Goal: Information Seeking & Learning: Learn about a topic

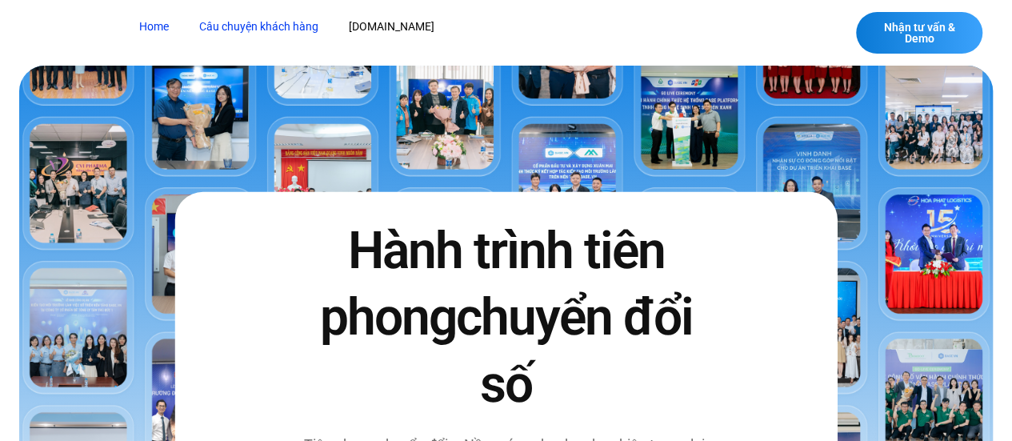
click at [299, 28] on link "Câu chuyện khách hàng" at bounding box center [258, 27] width 143 height 30
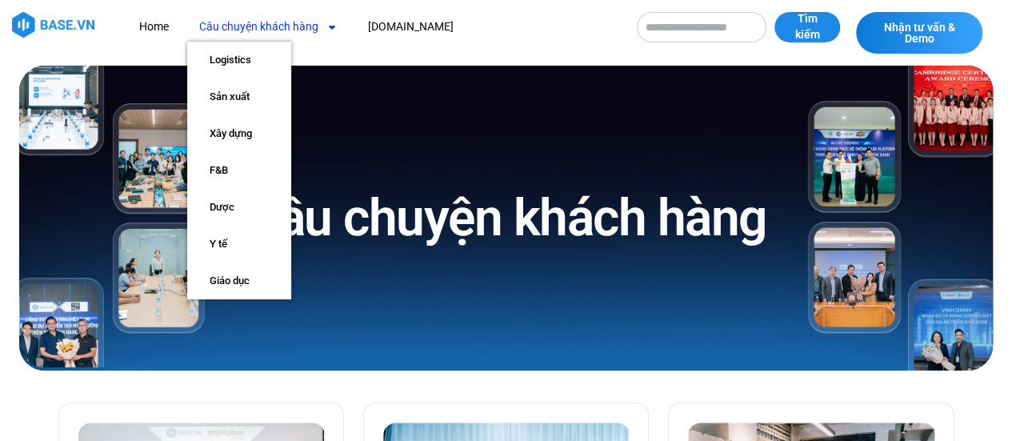
click at [312, 28] on link "Câu chuyện khách hàng" at bounding box center [268, 27] width 162 height 30
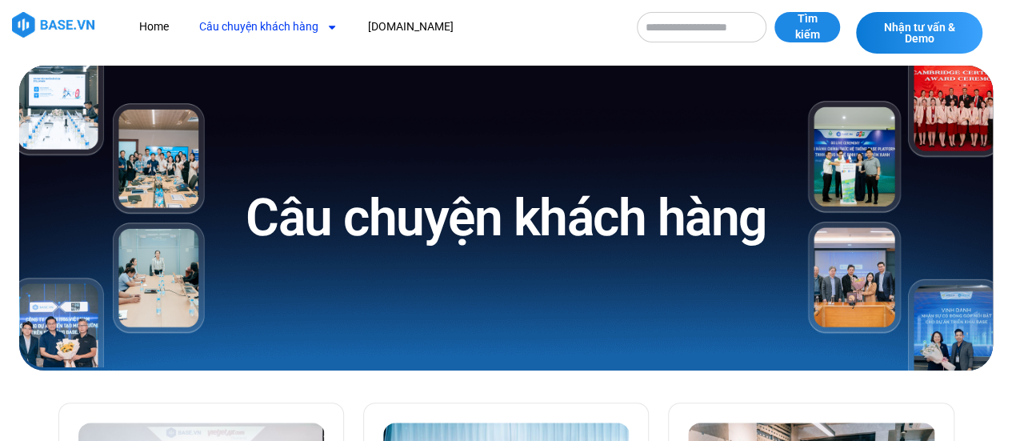
click at [312, 28] on link "Câu chuyện khách hàng" at bounding box center [268, 27] width 162 height 30
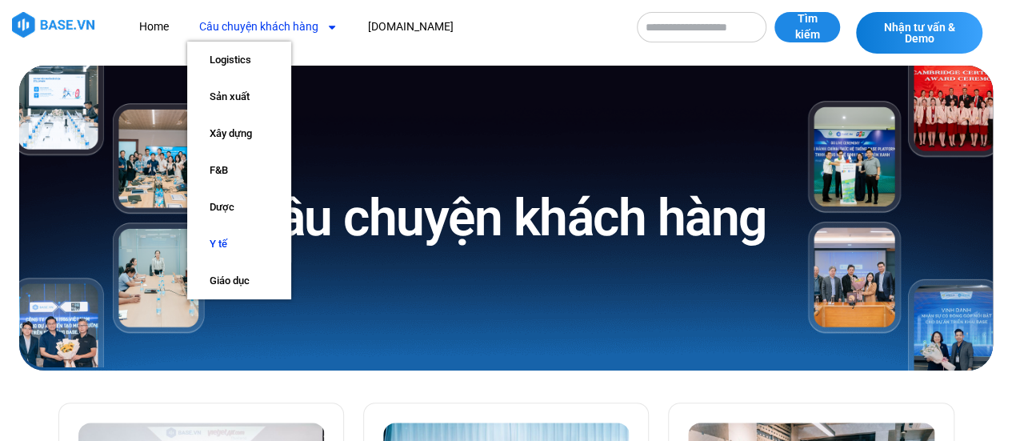
click at [225, 241] on link "Y tế" at bounding box center [239, 244] width 104 height 37
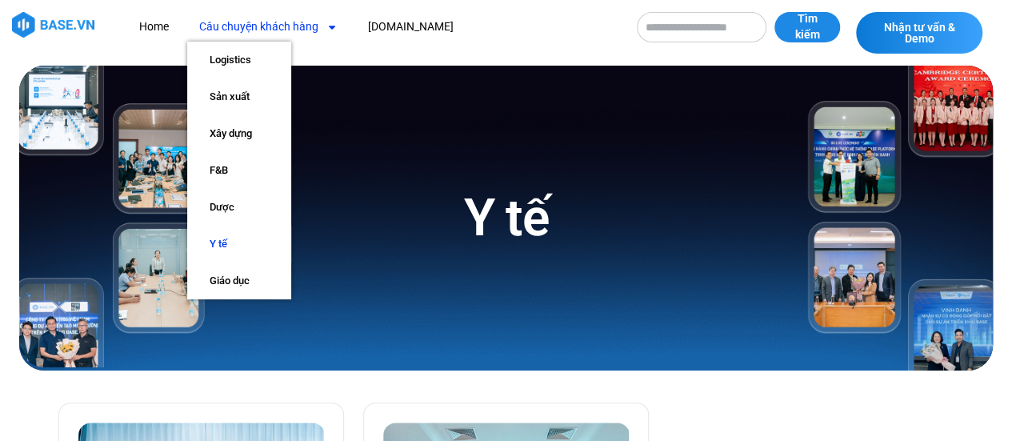
click at [220, 243] on link "Y tế" at bounding box center [239, 244] width 104 height 37
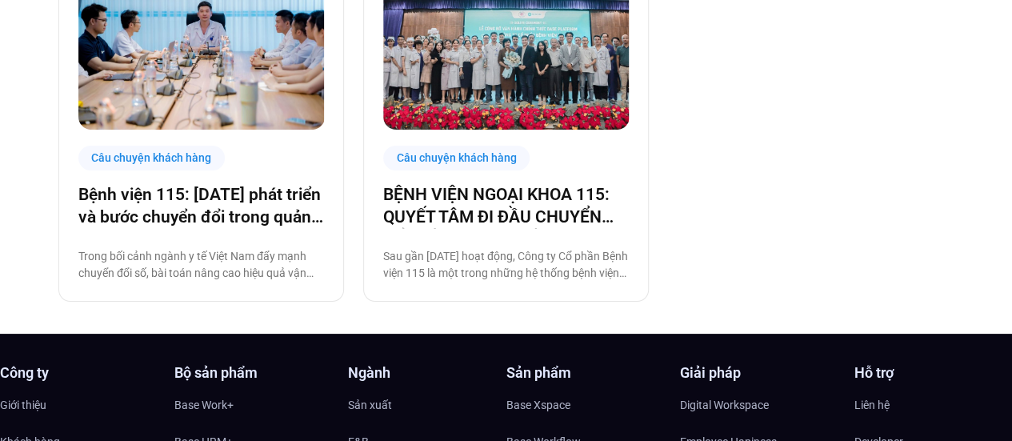
scroll to position [480, 0]
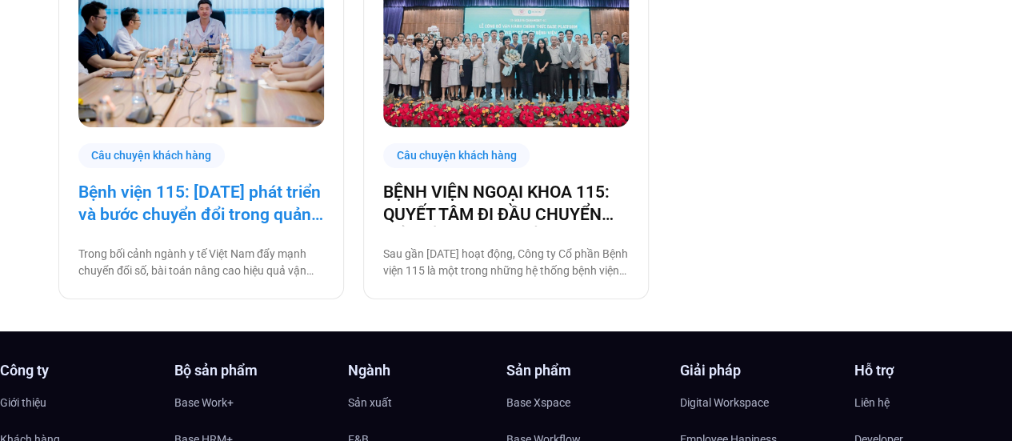
click at [174, 206] on link "Bệnh viện 115: [DATE] phát triển và bước chuyển đổi trong quản trị bệnh viện tư…" at bounding box center [201, 203] width 246 height 45
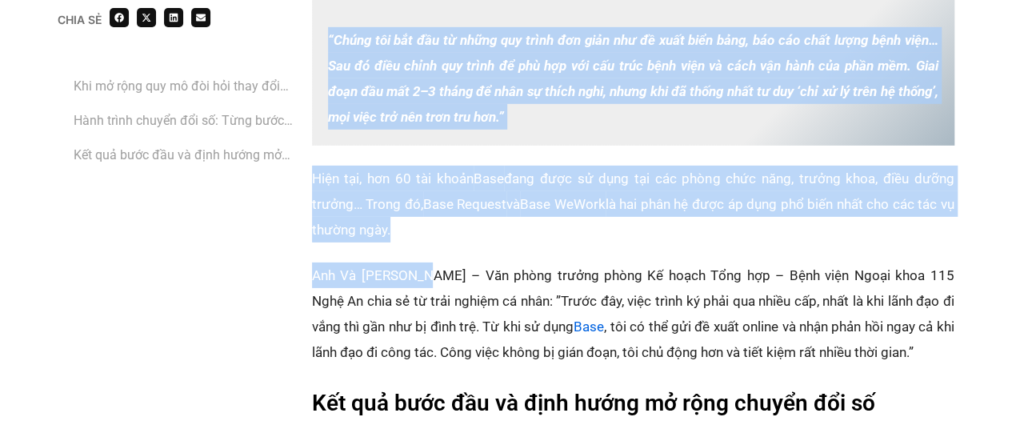
scroll to position [2481, 0]
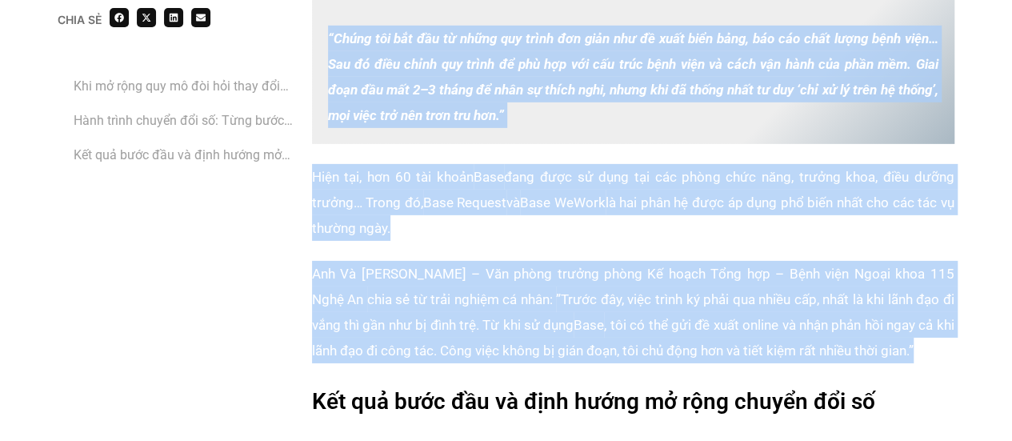
drag, startPoint x: 328, startPoint y: 169, endPoint x: 890, endPoint y: 335, distance: 585.8
copy div "“Lorem ips dol sit am conse adi elits doe temp inc ut labo etdo magn, ali eni a…"
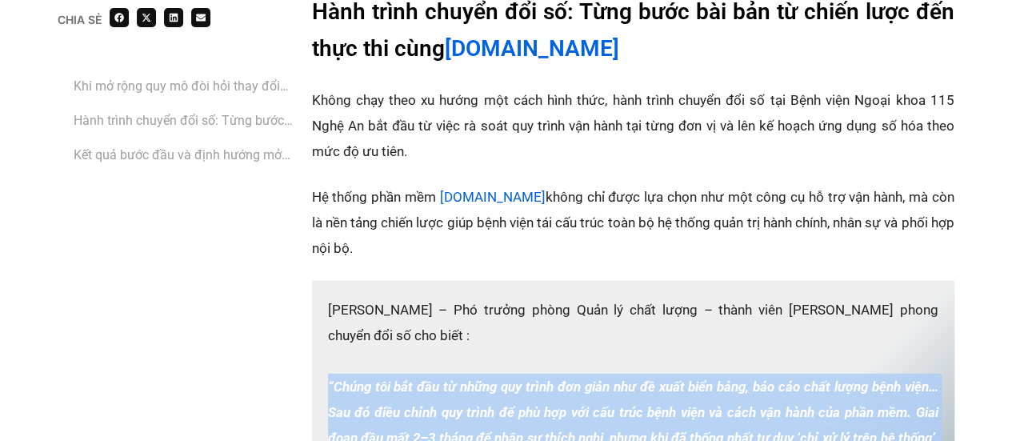
scroll to position [2161, 0]
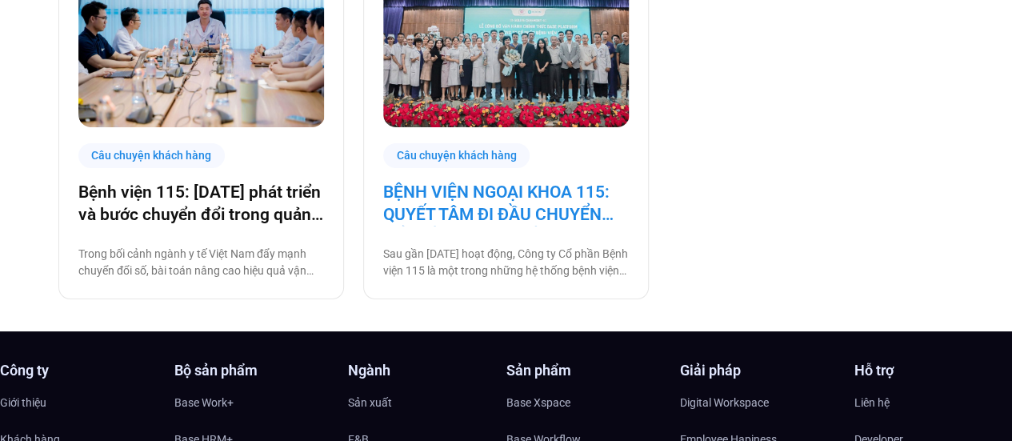
click at [435, 195] on link "BỆNH VIỆN NGOẠI KHOA 115: QUYẾT TÂM ĐI ĐẦU CHUYỂN ĐỔI SỐ NGÀNH Y TẾ!" at bounding box center [506, 203] width 246 height 45
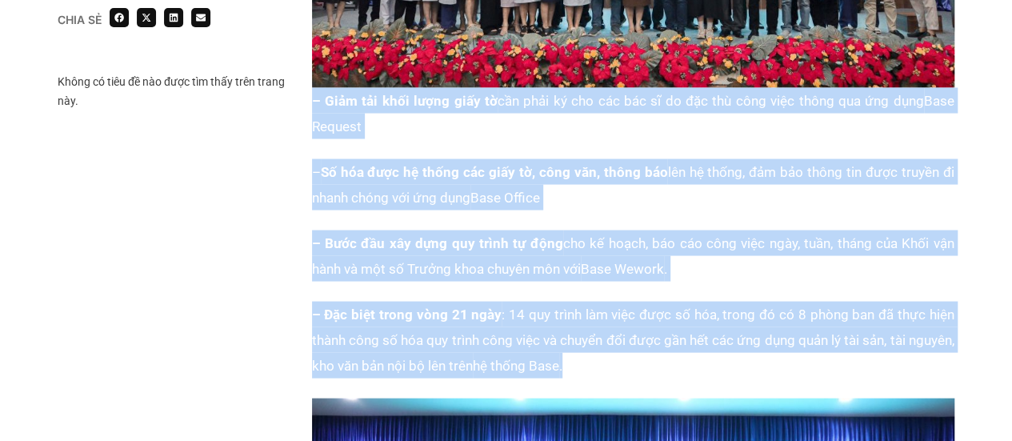
scroll to position [1521, 0]
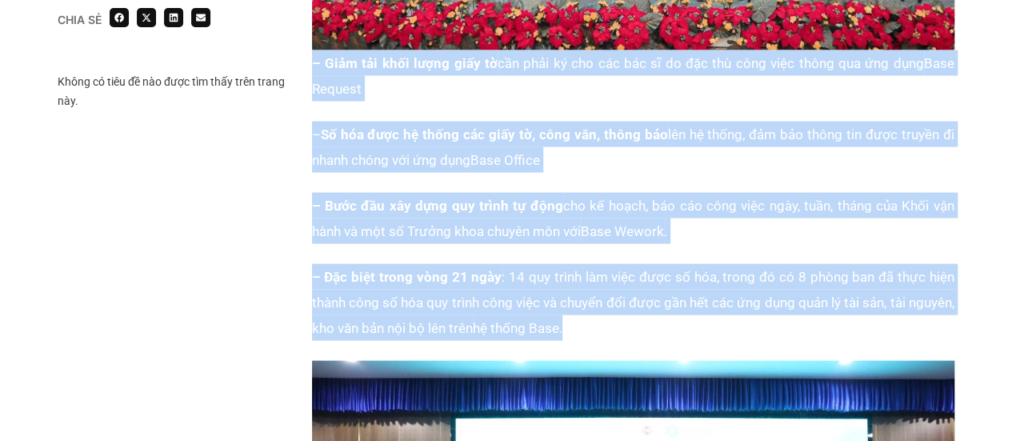
drag, startPoint x: 311, startPoint y: 220, endPoint x: 840, endPoint y: 319, distance: 538.3
click at [840, 319] on div "Chia sẻ Không có tiêu đề nào được tìm thấy trên trang này. Chia sẻ Base" at bounding box center [506, 226] width 896 height 1590
copy div "– Giảm tải khối lượng giấy tờ cần phải ký cho các bác sĩ do đặc thù công việc t…"
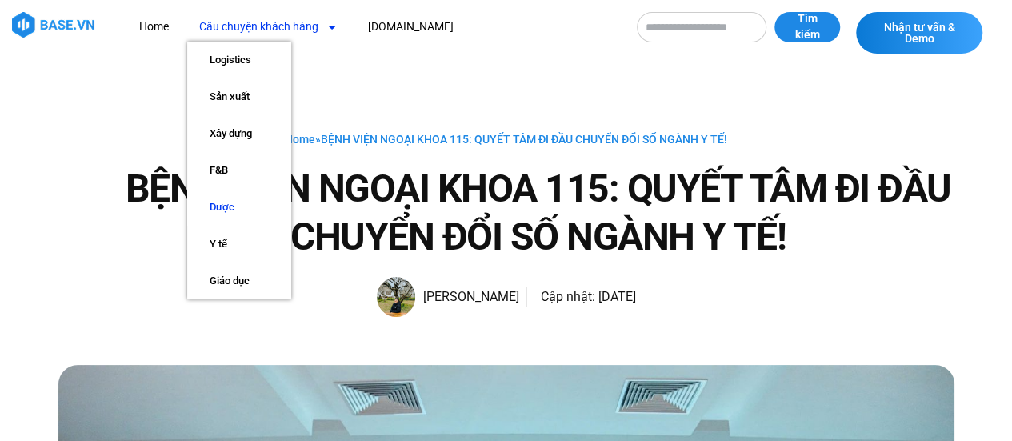
click at [219, 210] on link "Dược" at bounding box center [239, 207] width 104 height 37
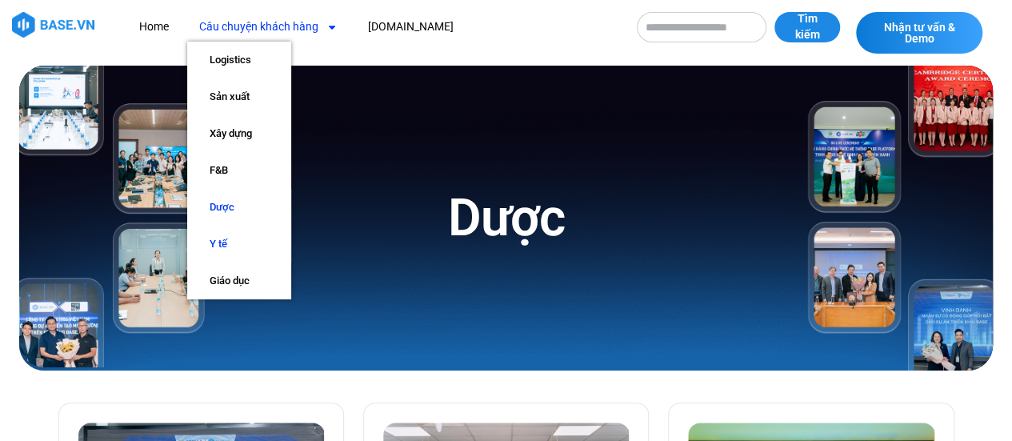
click at [219, 251] on link "Y tế" at bounding box center [239, 244] width 104 height 37
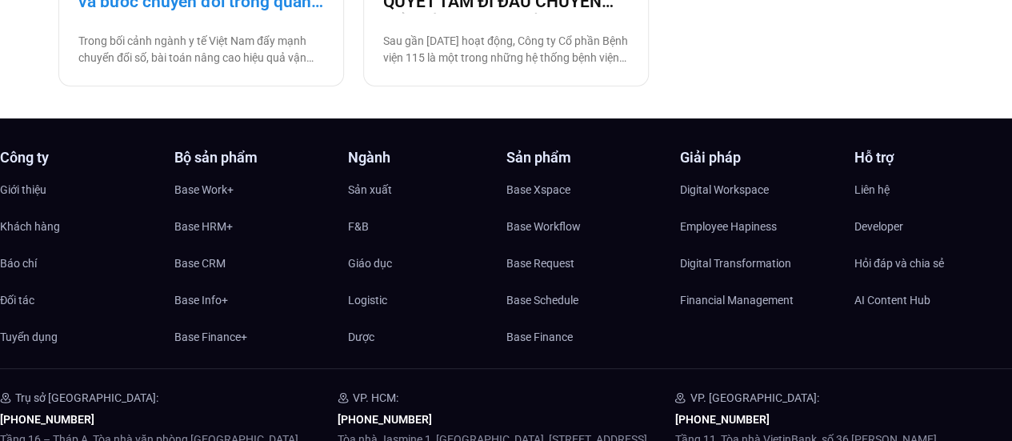
scroll to position [560, 0]
